Goal: Transaction & Acquisition: Book appointment/travel/reservation

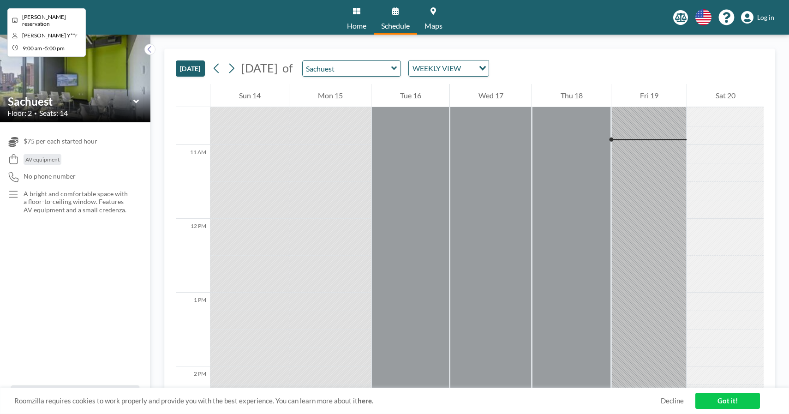
scroll to position [776, 0]
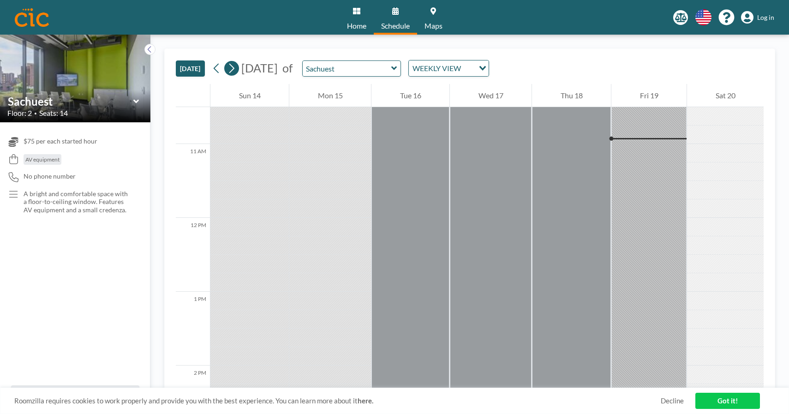
click at [235, 66] on icon at bounding box center [231, 68] width 9 height 14
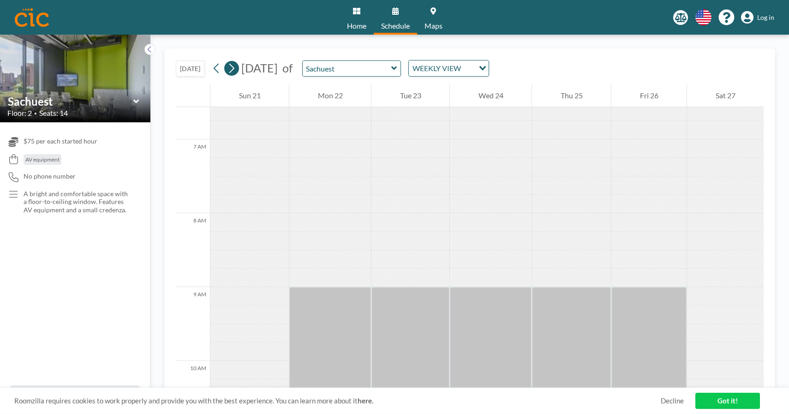
scroll to position [557, 0]
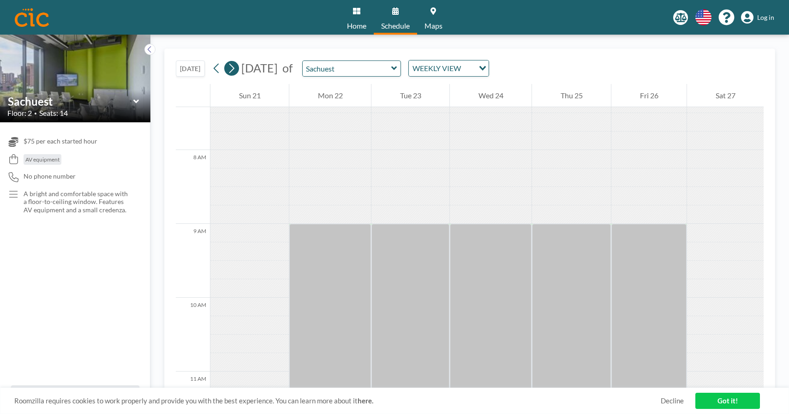
click at [235, 66] on icon at bounding box center [231, 68] width 9 height 14
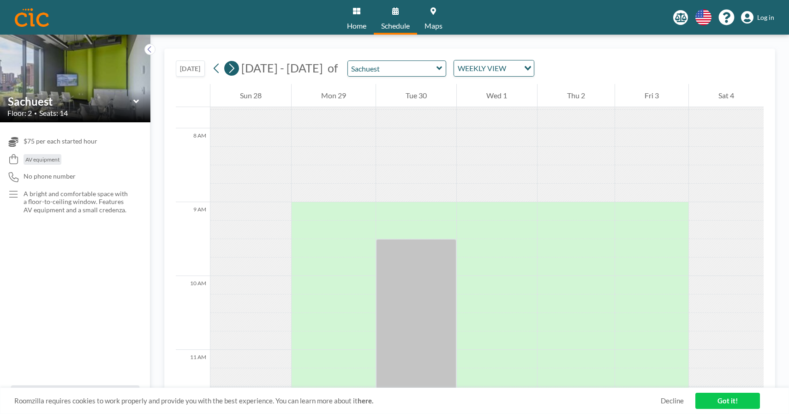
click at [235, 66] on icon at bounding box center [231, 68] width 9 height 14
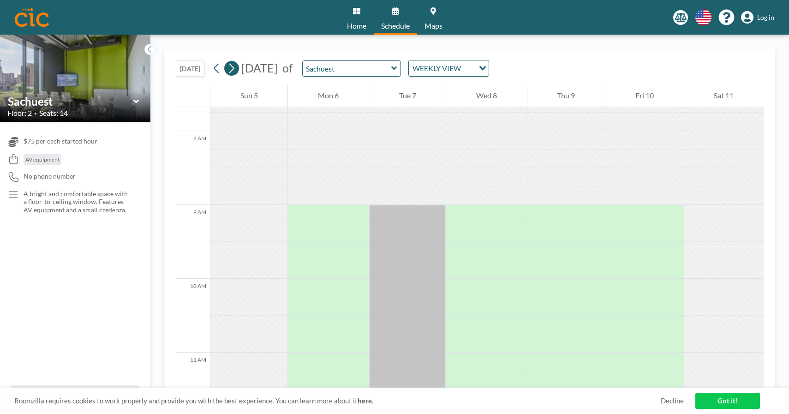
scroll to position [572, 0]
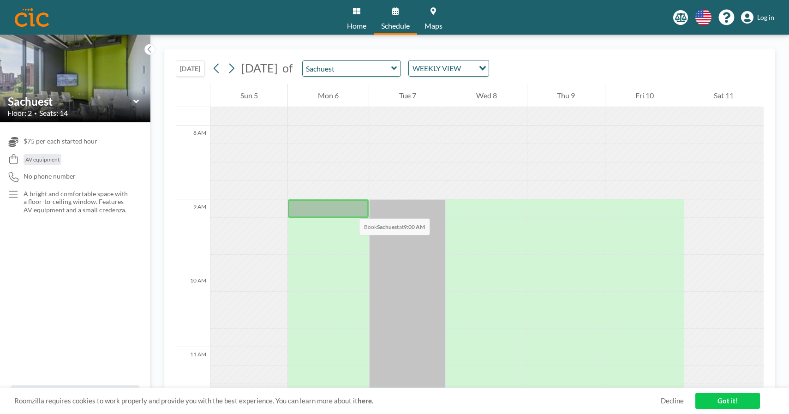
click at [350, 209] on div at bounding box center [328, 208] width 80 height 18
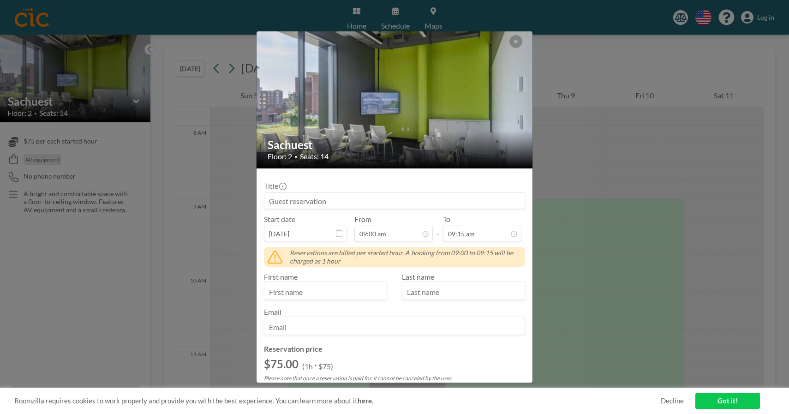
scroll to position [4, 0]
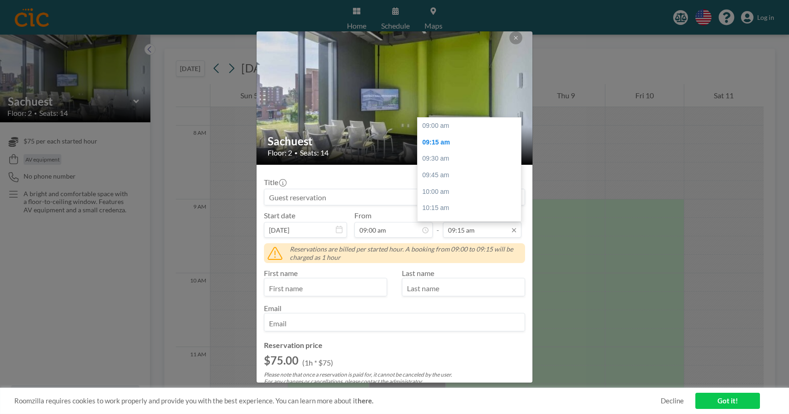
click at [465, 233] on input "09:15 am" at bounding box center [482, 230] width 78 height 16
click at [447, 210] on div "05:00 pm" at bounding box center [469, 213] width 103 height 17
type input "05:00 pm"
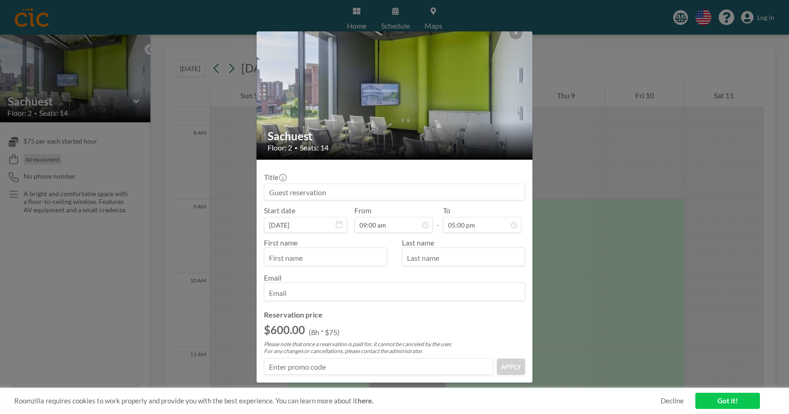
scroll to position [0, 0]
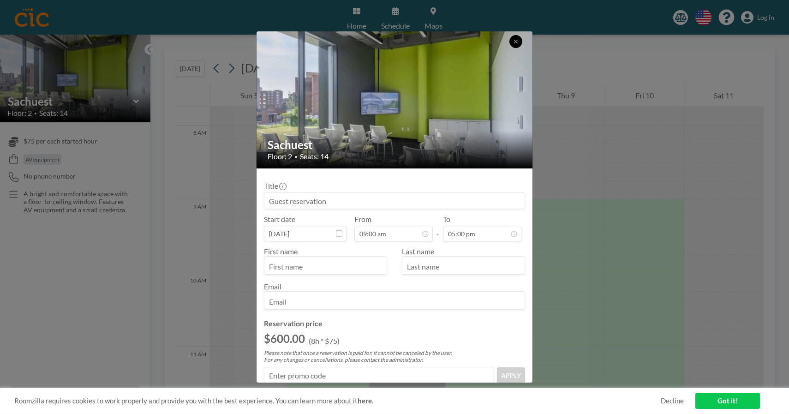
click at [518, 45] on button at bounding box center [516, 41] width 13 height 13
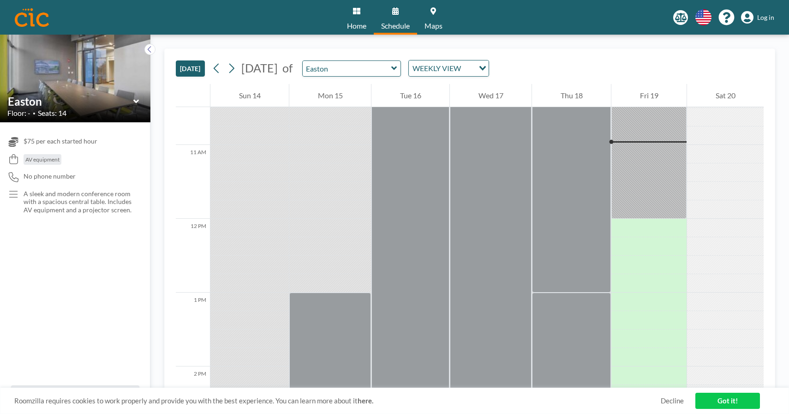
scroll to position [776, 0]
click at [232, 70] on icon at bounding box center [231, 68] width 9 height 14
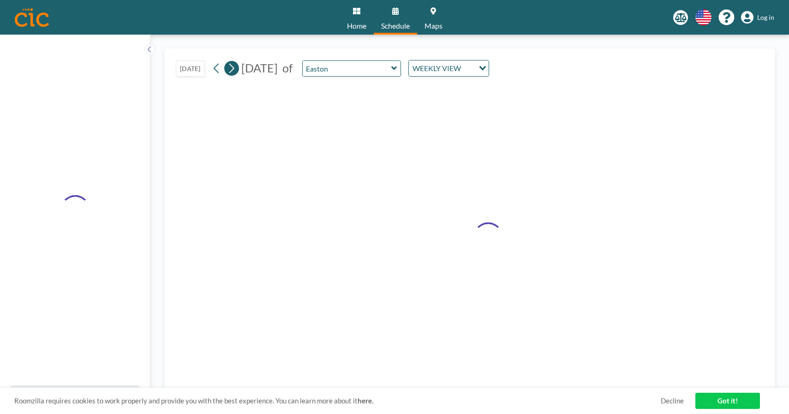
click at [232, 70] on icon at bounding box center [231, 68] width 9 height 14
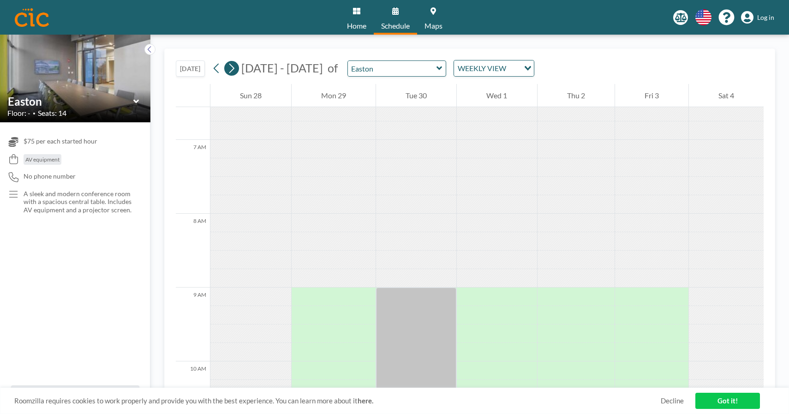
scroll to position [551, 0]
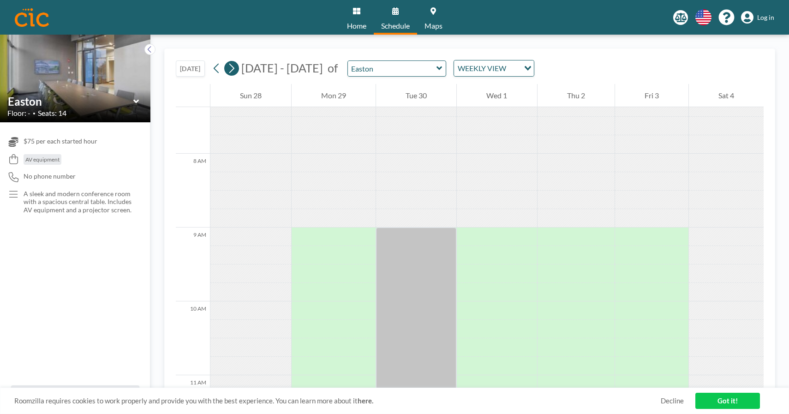
click at [232, 70] on icon at bounding box center [231, 68] width 9 height 14
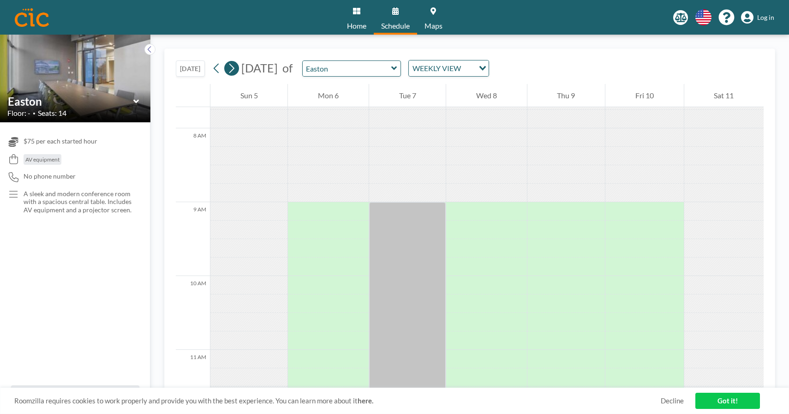
scroll to position [572, 0]
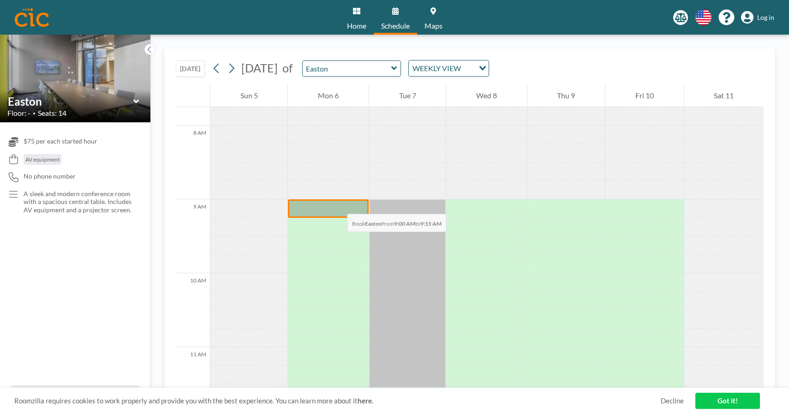
click at [338, 205] on div at bounding box center [328, 208] width 80 height 18
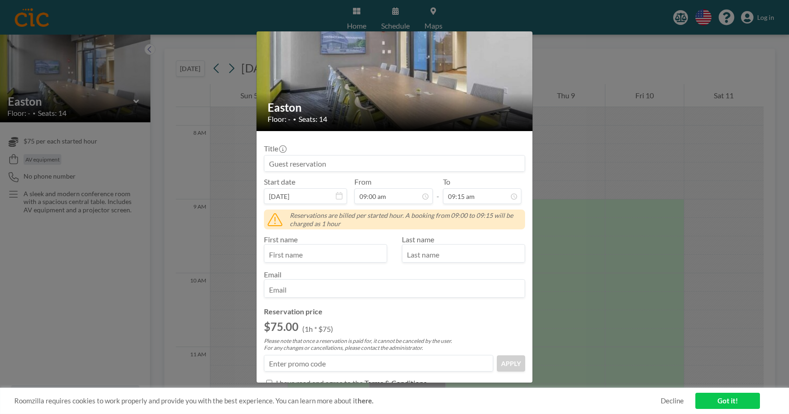
scroll to position [93, 0]
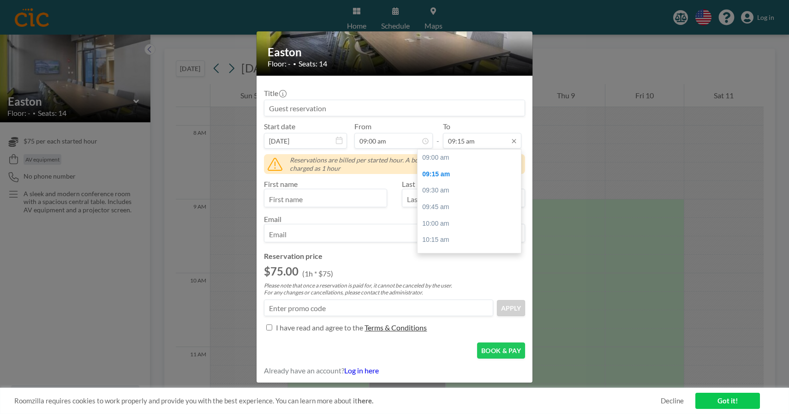
click at [475, 137] on input "09:15 am" at bounding box center [482, 141] width 78 height 16
click at [456, 247] on div "05:00 pm" at bounding box center [469, 245] width 103 height 17
type input "05:00 pm"
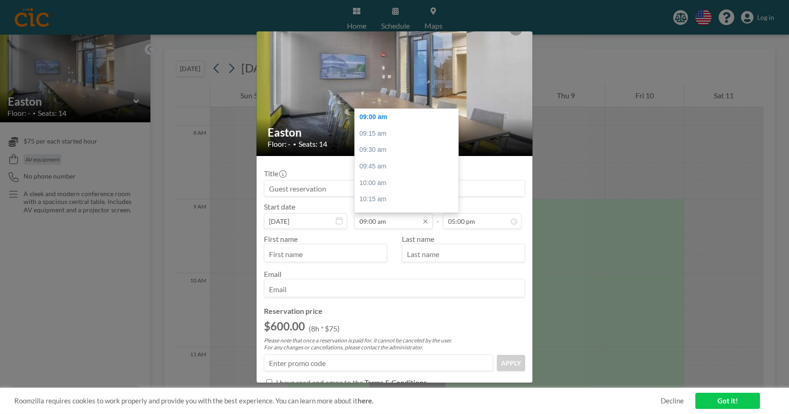
scroll to position [0, 0]
